Goal: Task Accomplishment & Management: Use online tool/utility

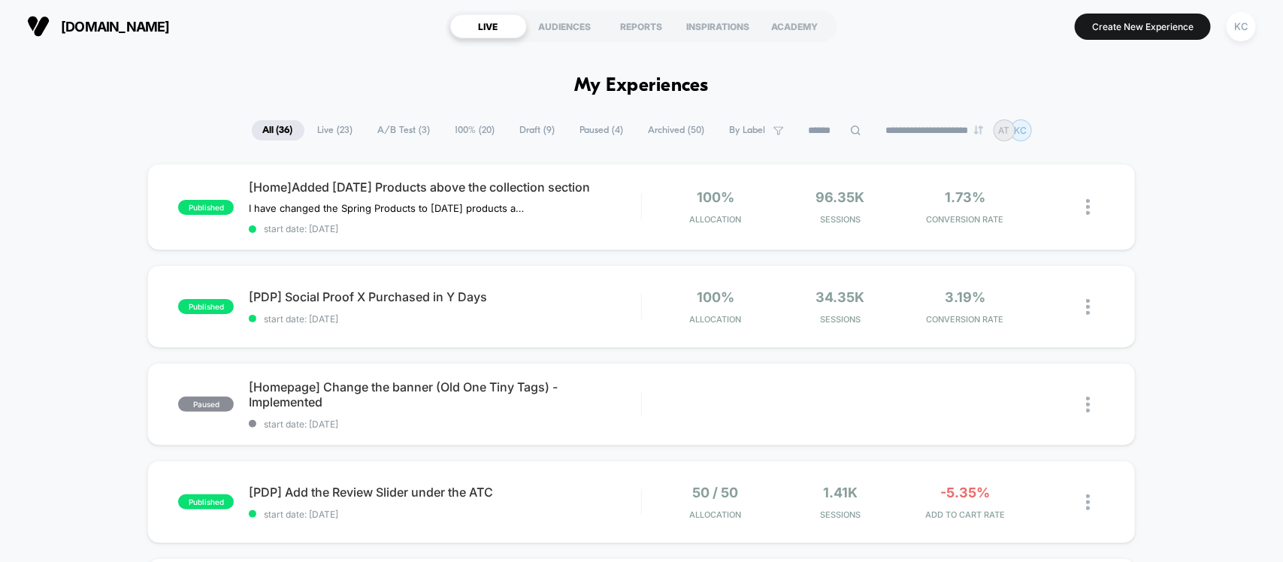
click at [460, 126] on span "100% ( 20 )" at bounding box center [475, 130] width 62 height 20
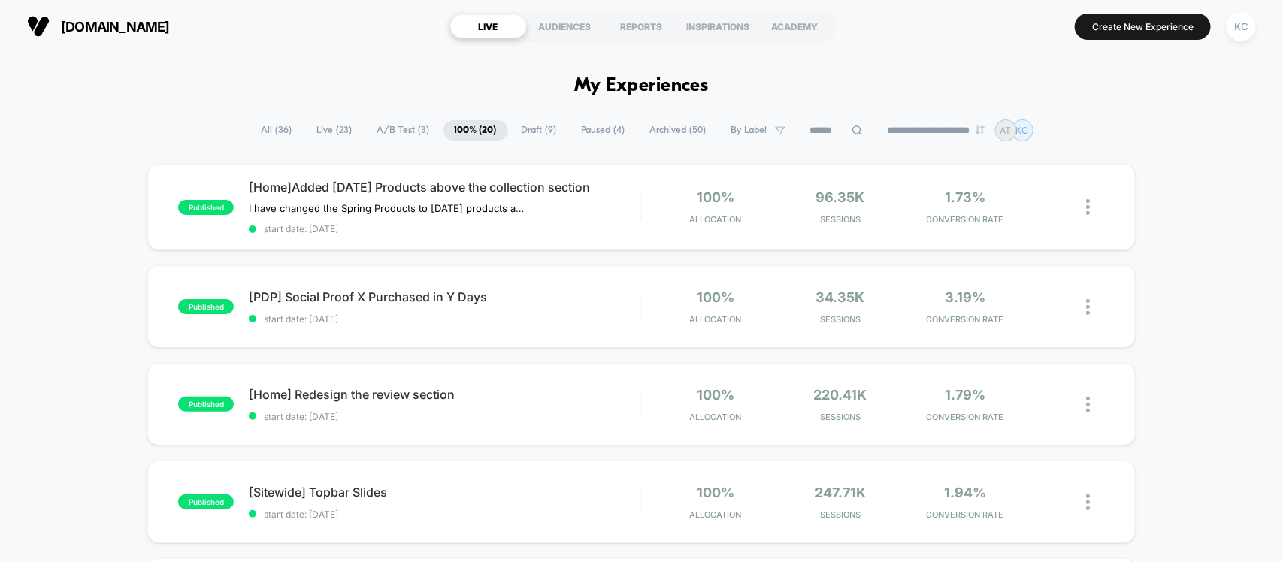
click at [832, 129] on input at bounding box center [836, 131] width 75 height 18
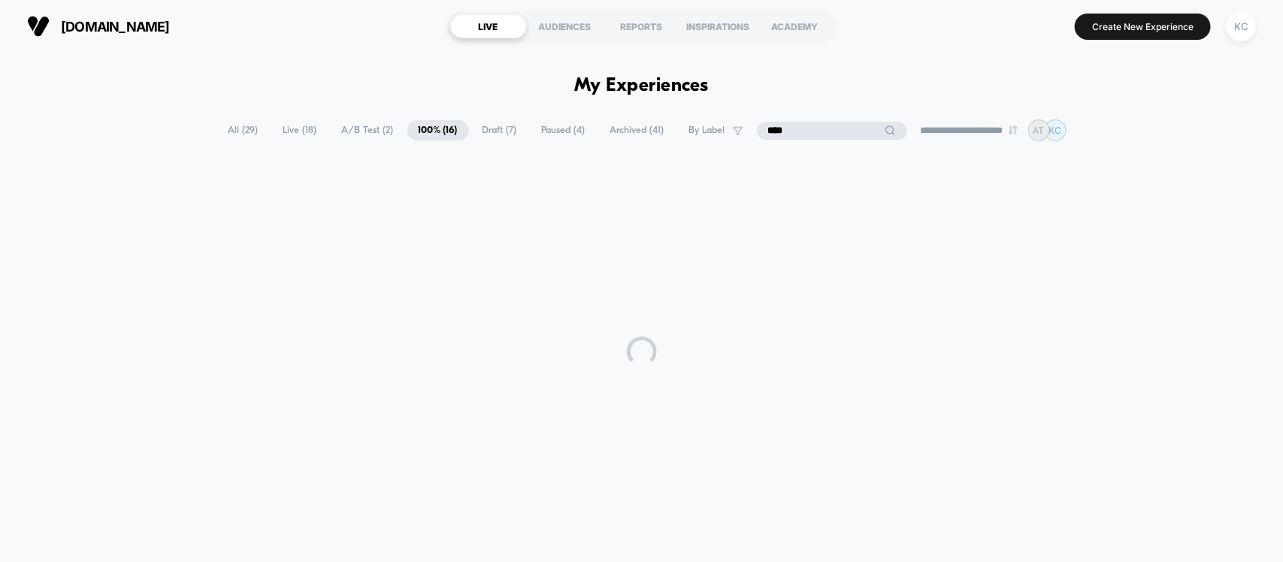
type input "****"
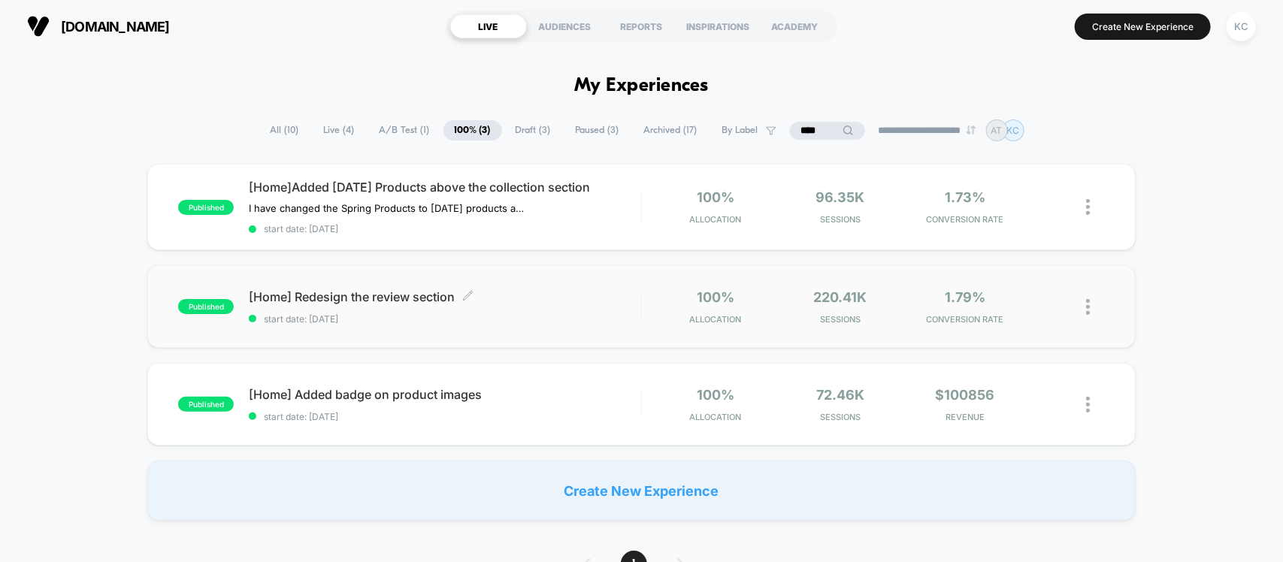
click at [442, 318] on span "start date: [DATE]" at bounding box center [445, 319] width 392 height 11
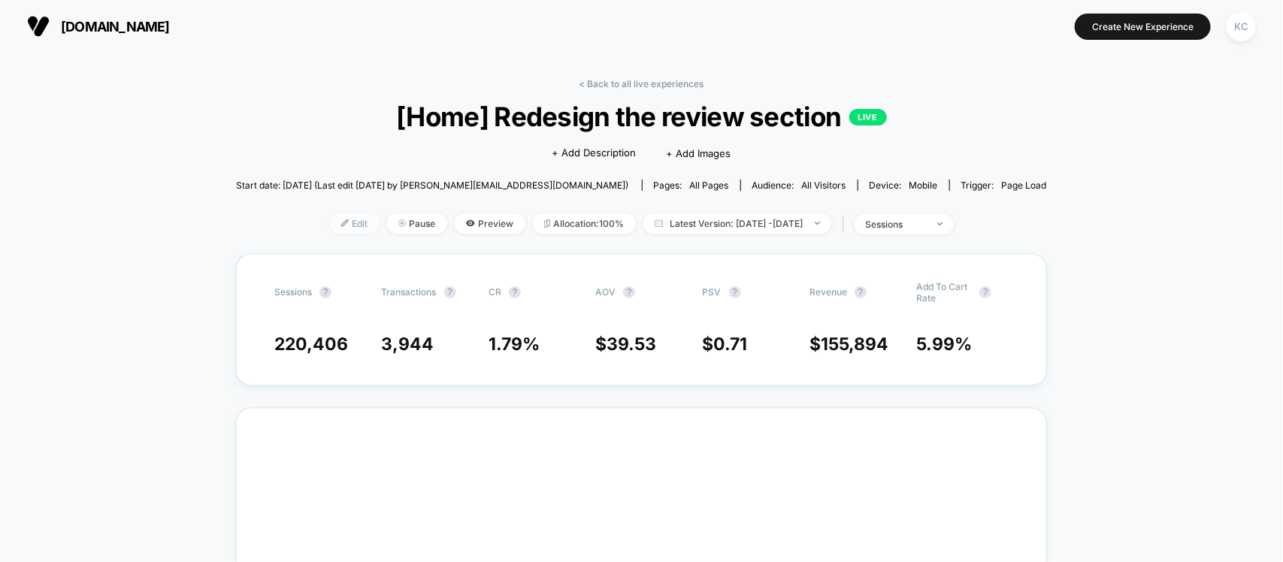
click at [330, 217] on span "Edit" at bounding box center [355, 224] width 50 height 20
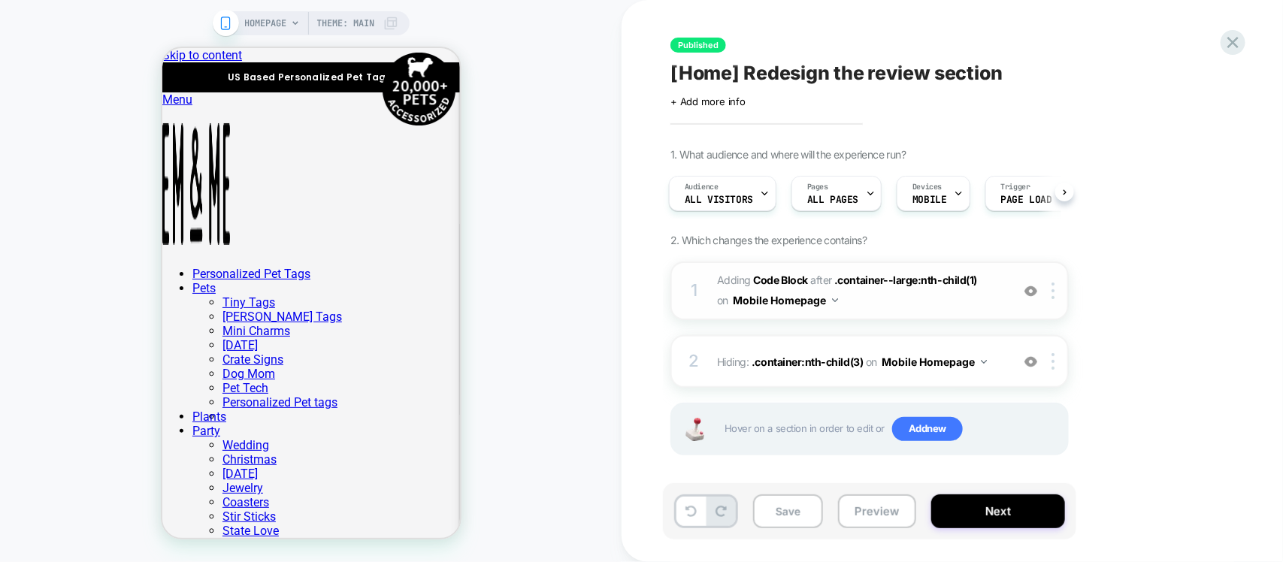
click at [929, 305] on span "Adding Code Block AFTER .container--large:nth-child(1) .container--large:nth-ch…" at bounding box center [860, 291] width 286 height 41
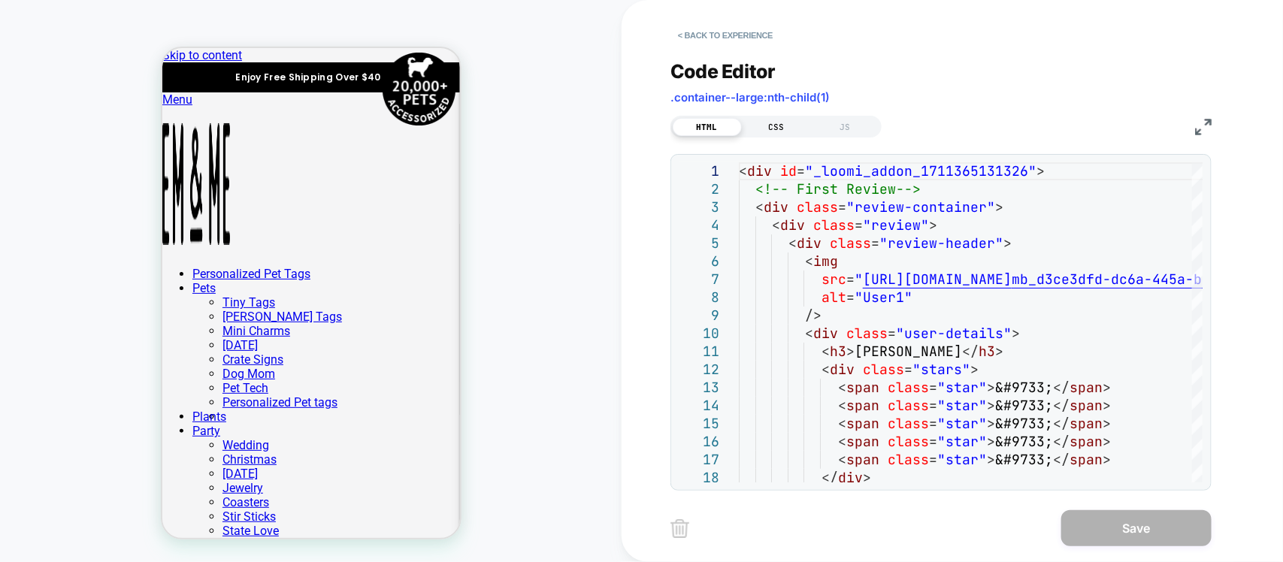
click at [786, 125] on div "CSS" at bounding box center [776, 127] width 69 height 18
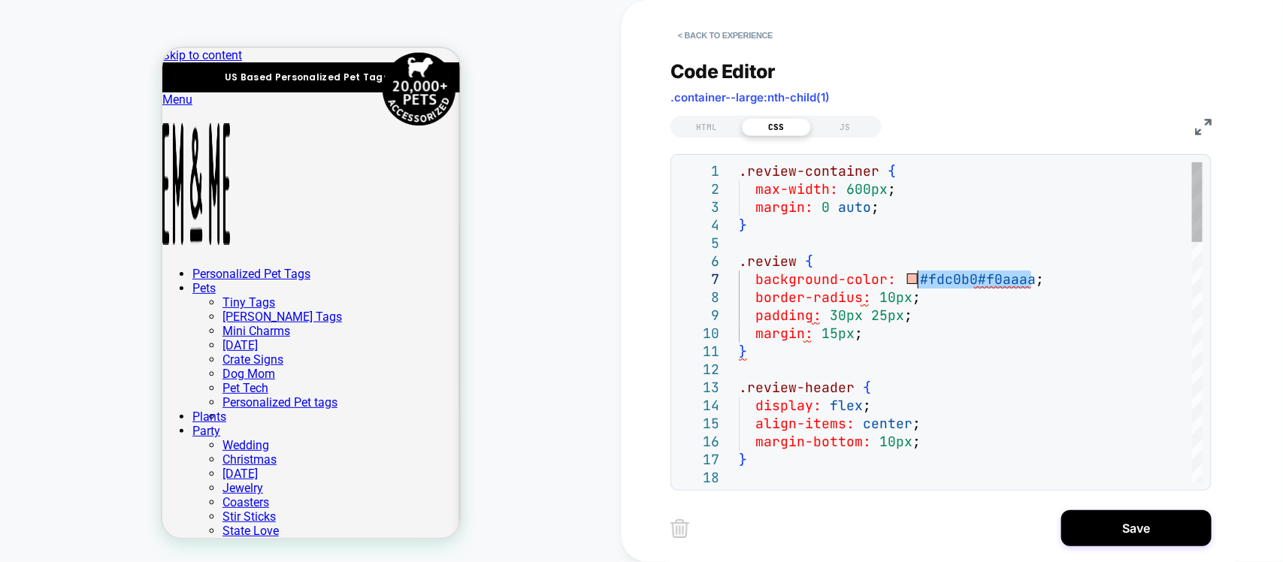
drag, startPoint x: 1032, startPoint y: 283, endPoint x: 921, endPoint y: 283, distance: 111.3
type textarea "**********"
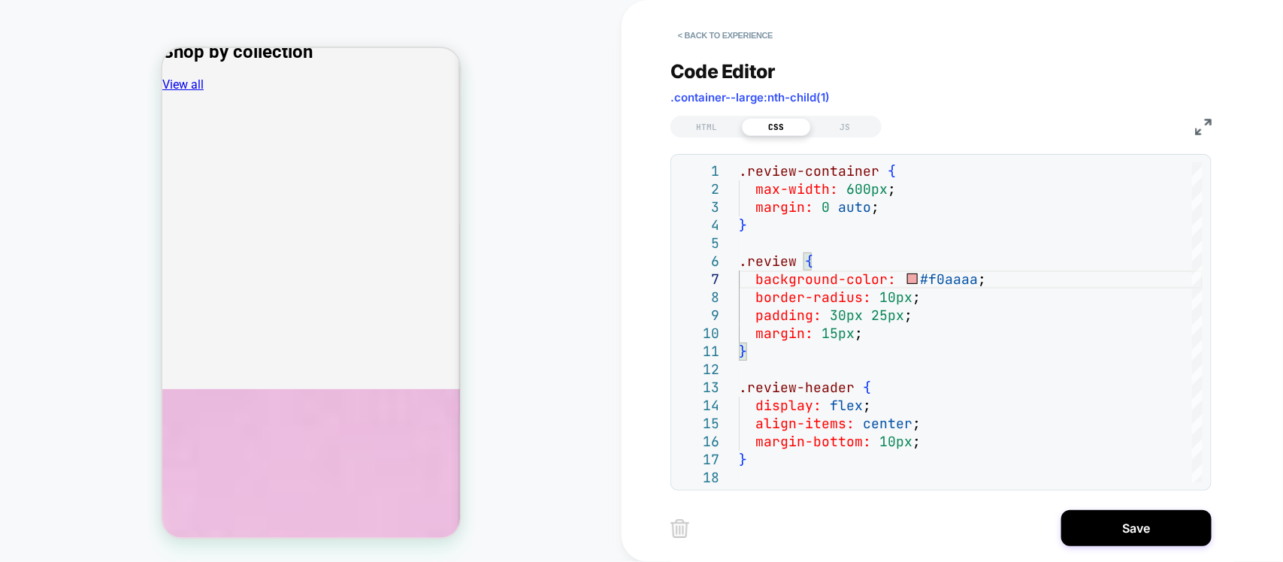
scroll to position [3384, 0]
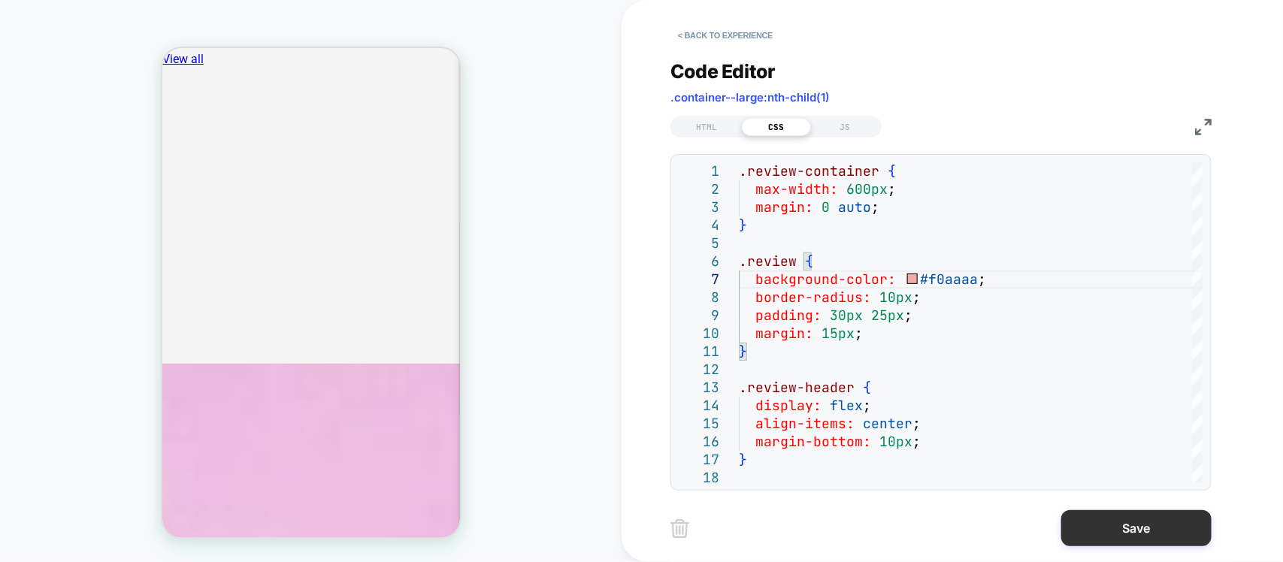
click at [1168, 531] on button "Save" at bounding box center [1137, 529] width 150 height 36
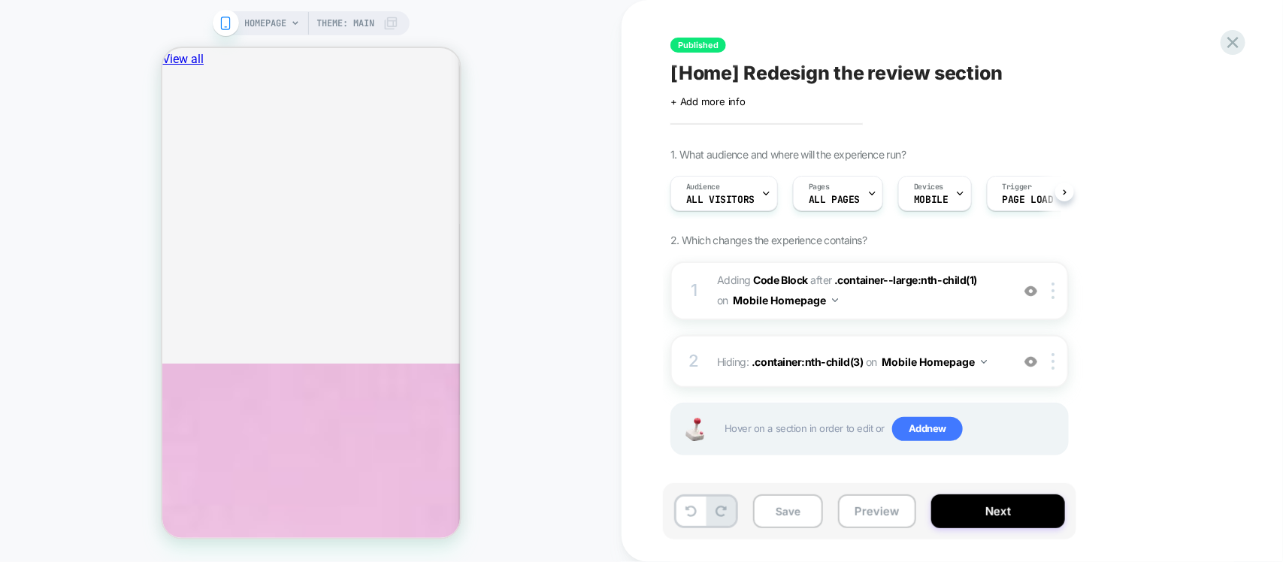
scroll to position [0, 1]
click at [811, 519] on button "Save" at bounding box center [788, 512] width 70 height 34
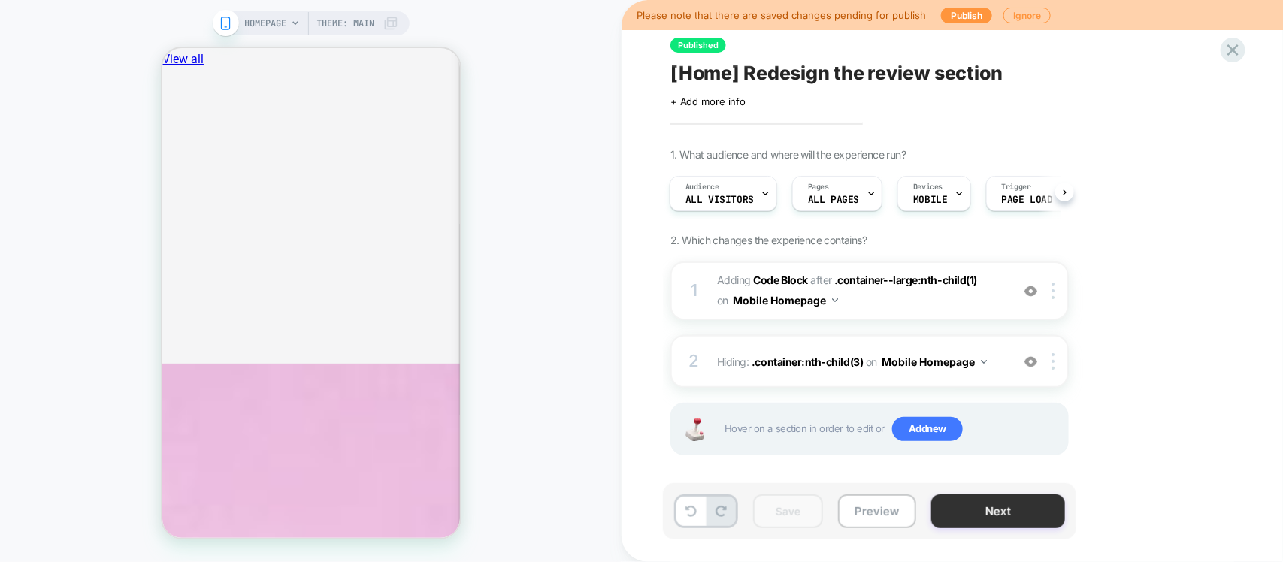
click at [975, 520] on button "Next" at bounding box center [999, 512] width 134 height 34
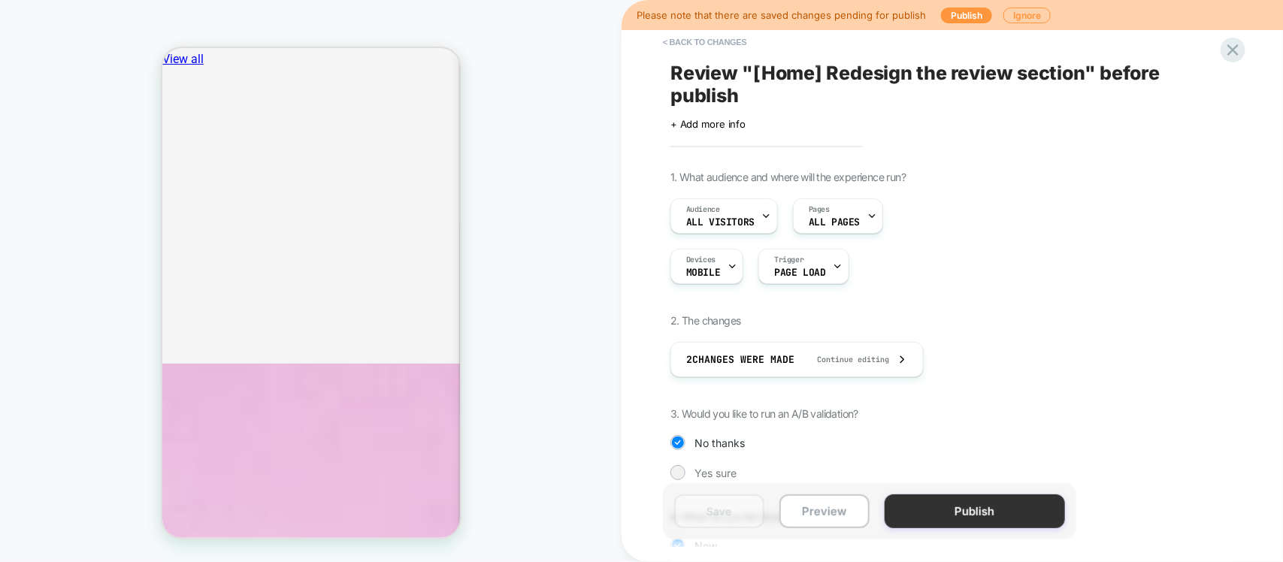
click at [1000, 502] on button "Publish" at bounding box center [975, 512] width 180 height 34
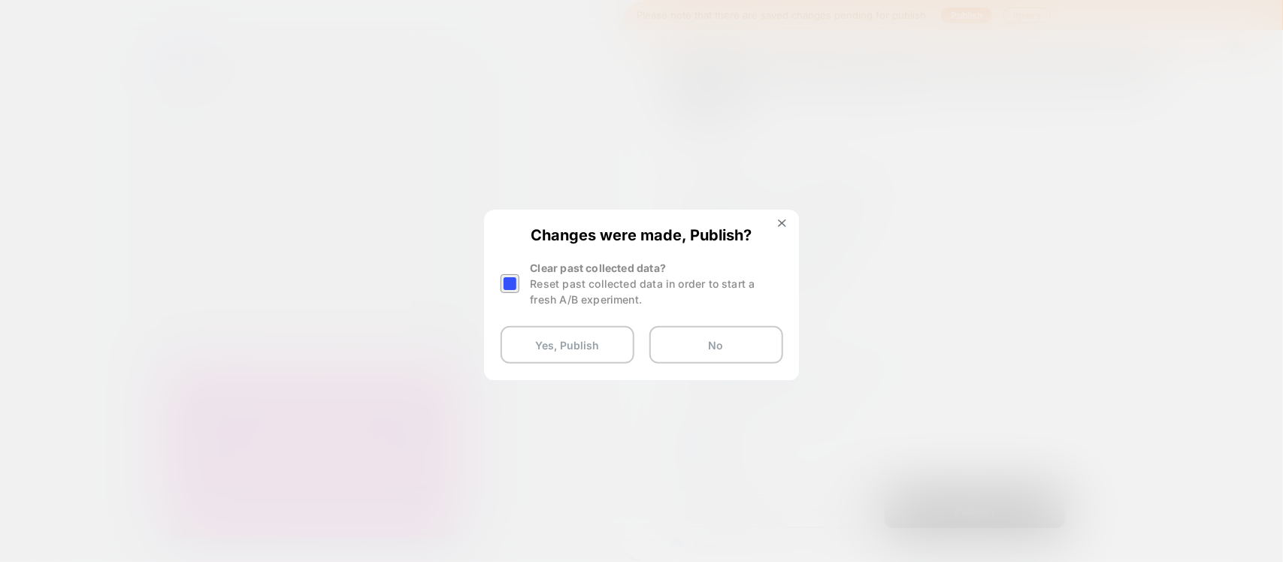
click at [508, 289] on div at bounding box center [510, 283] width 19 height 19
click at [569, 357] on button "Yes, Publish" at bounding box center [568, 345] width 134 height 38
